Goal: Find contact information: Find contact information

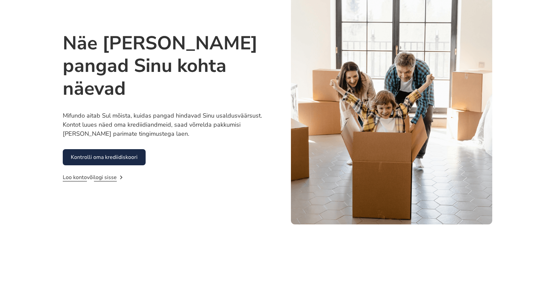
scroll to position [141, 0]
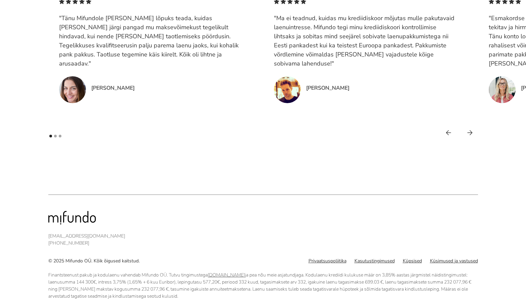
scroll to position [1830, 0]
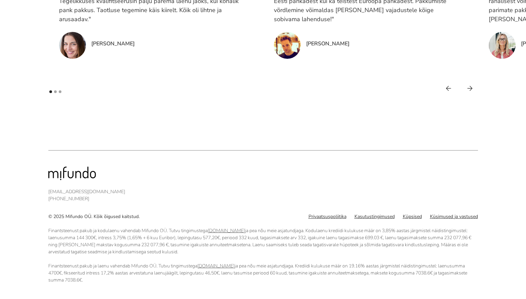
click at [71, 279] on div "Finantsteenust pakub ja kodulaenu vahendab Mifundo OÜ. Tutvu tingimustega [DOMA…" at bounding box center [262, 251] width 429 height 63
drag, startPoint x: 67, startPoint y: 279, endPoint x: 42, endPoint y: 231, distance: 54.2
click at [42, 231] on div "[EMAIL_ADDRESS][DOMAIN_NAME] [PHONE_NUMBER] © 2025 Mifundo OÜ. Kõik õigused kai…" at bounding box center [263, 224] width 526 height 149
copy div "Loremipsumdolo sitam co adipiscin elitsedd Eiusmod TE. Incid utlaboreetdo magna…"
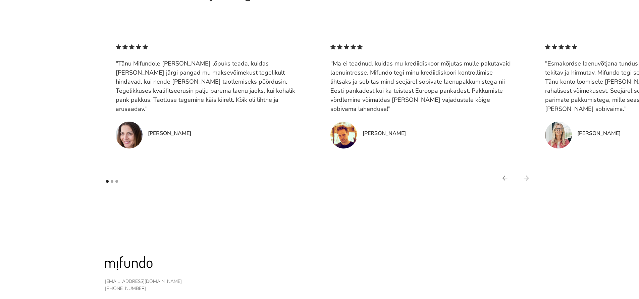
scroll to position [1830, 0]
